Goal: Information Seeking & Learning: Find specific fact

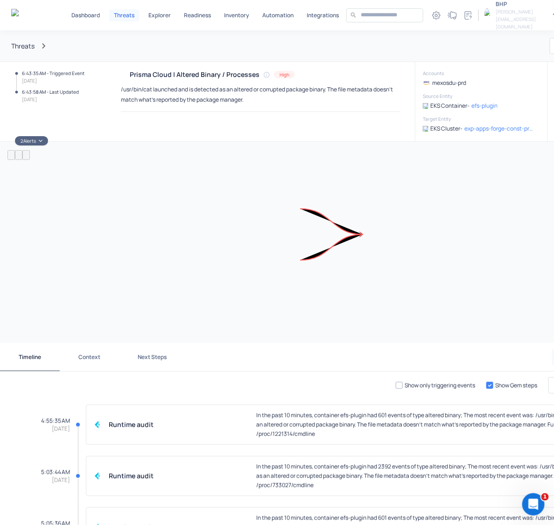
scroll to position [60, 0]
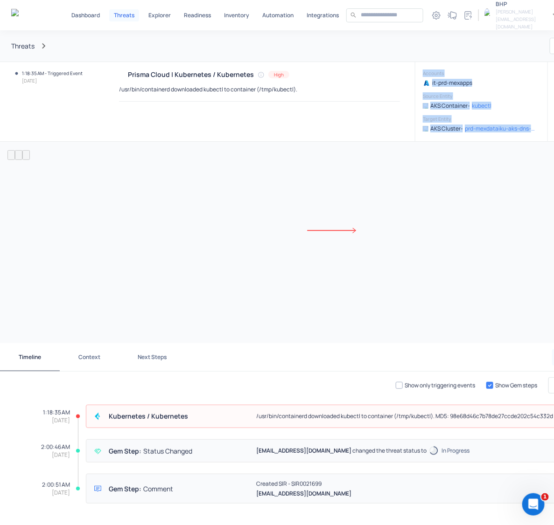
drag, startPoint x: 414, startPoint y: 72, endPoint x: 541, endPoint y: 134, distance: 141.1
click at [539, 134] on div "1:18:35 AM - Triggered Event 8.24.2025 Prisma Cloud | Kubernetes / Kubernetes H…" at bounding box center [336, 101] width 672 height 79
copy div "Accounts it-prd-mexapps Source Entity AKS Container - kubectl Target Entity AKS…"
click at [431, 73] on h6 "Accounts" at bounding box center [479, 73] width 112 height 7
drag, startPoint x: 414, startPoint y: 75, endPoint x: 525, endPoint y: 130, distance: 124.0
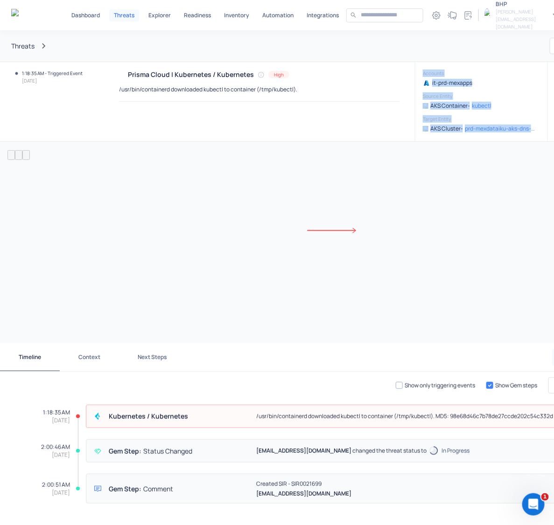
click at [525, 130] on div "Accounts it-prd-mexapps Source Entity AKS Container - kubectl Target Entity AKS…" at bounding box center [480, 102] width 131 height 64
copy div "Accounts it-prd-mexapps Source Entity AKS Container - kubectl Target Entity AKS…"
